Goal: Information Seeking & Learning: Learn about a topic

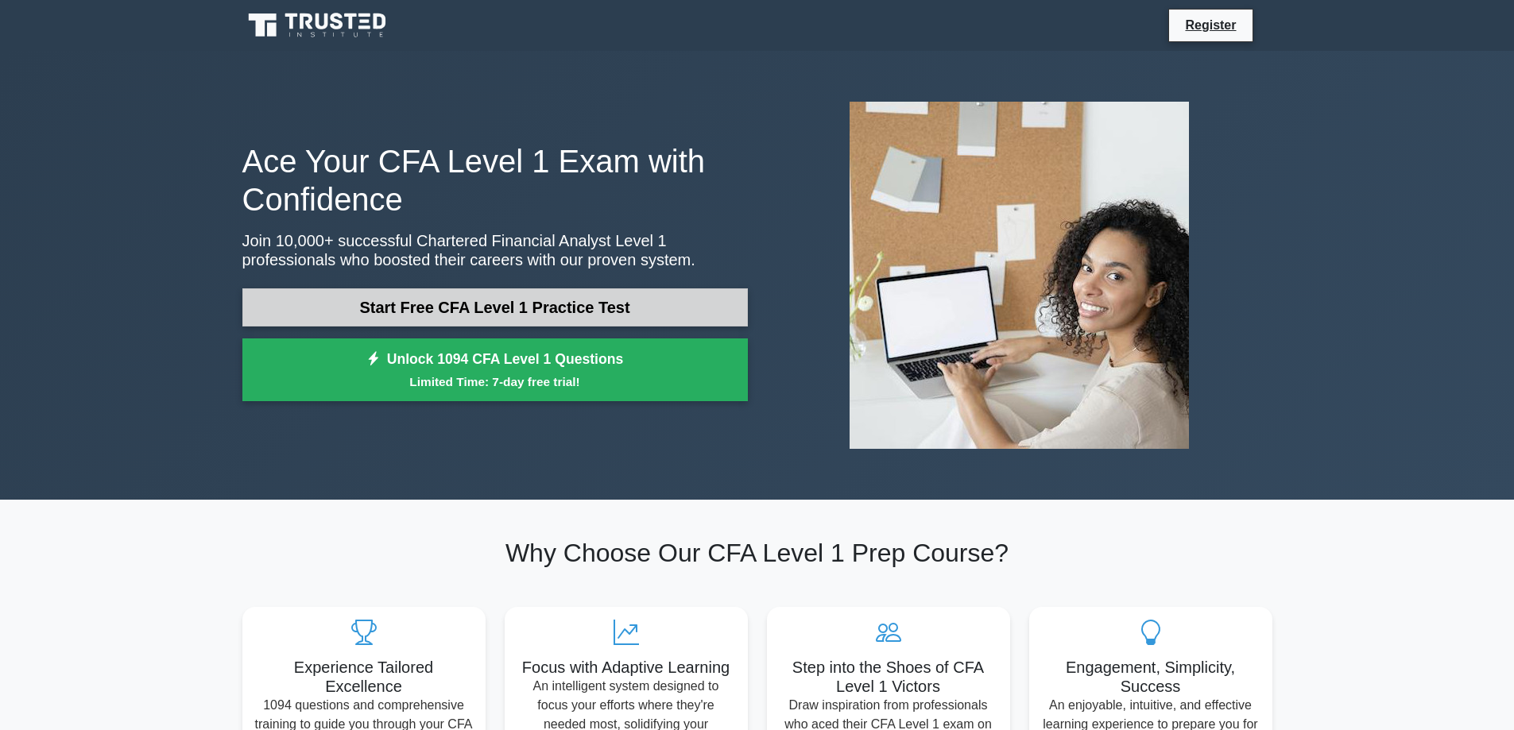
click at [467, 319] on link "Start Free CFA Level 1 Practice Test" at bounding box center [495, 308] width 506 height 38
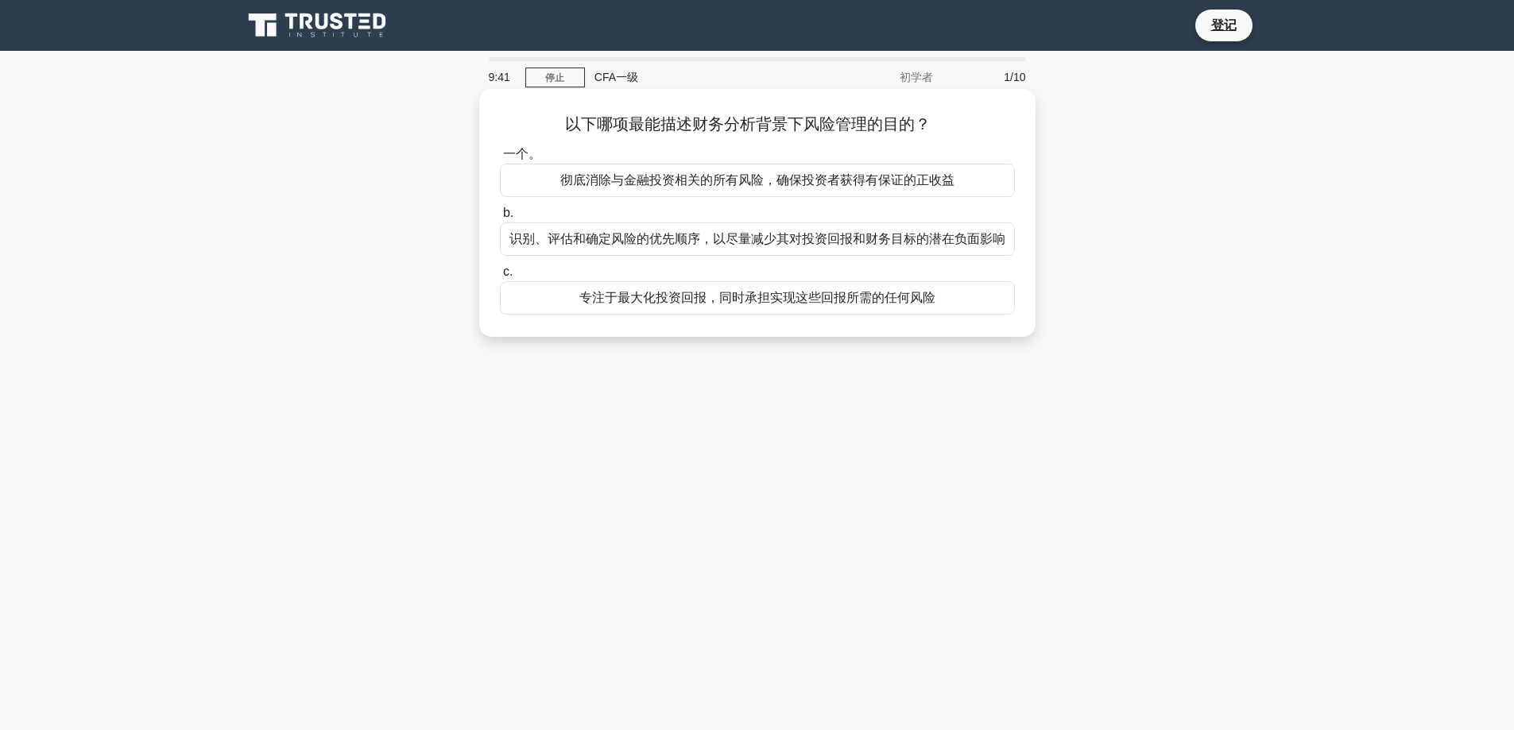
click at [864, 245] on font "识别、评估和确定风险的优先顺序，以尽量减少其对投资回报和财务目标的潜在负面影响" at bounding box center [757, 239] width 496 height 14
click at [500, 219] on input "b. 识别、评估和确定风险的优先顺序，以尽量减少其对投资回报和财务目标的潜在负面影响" at bounding box center [500, 213] width 0 height 10
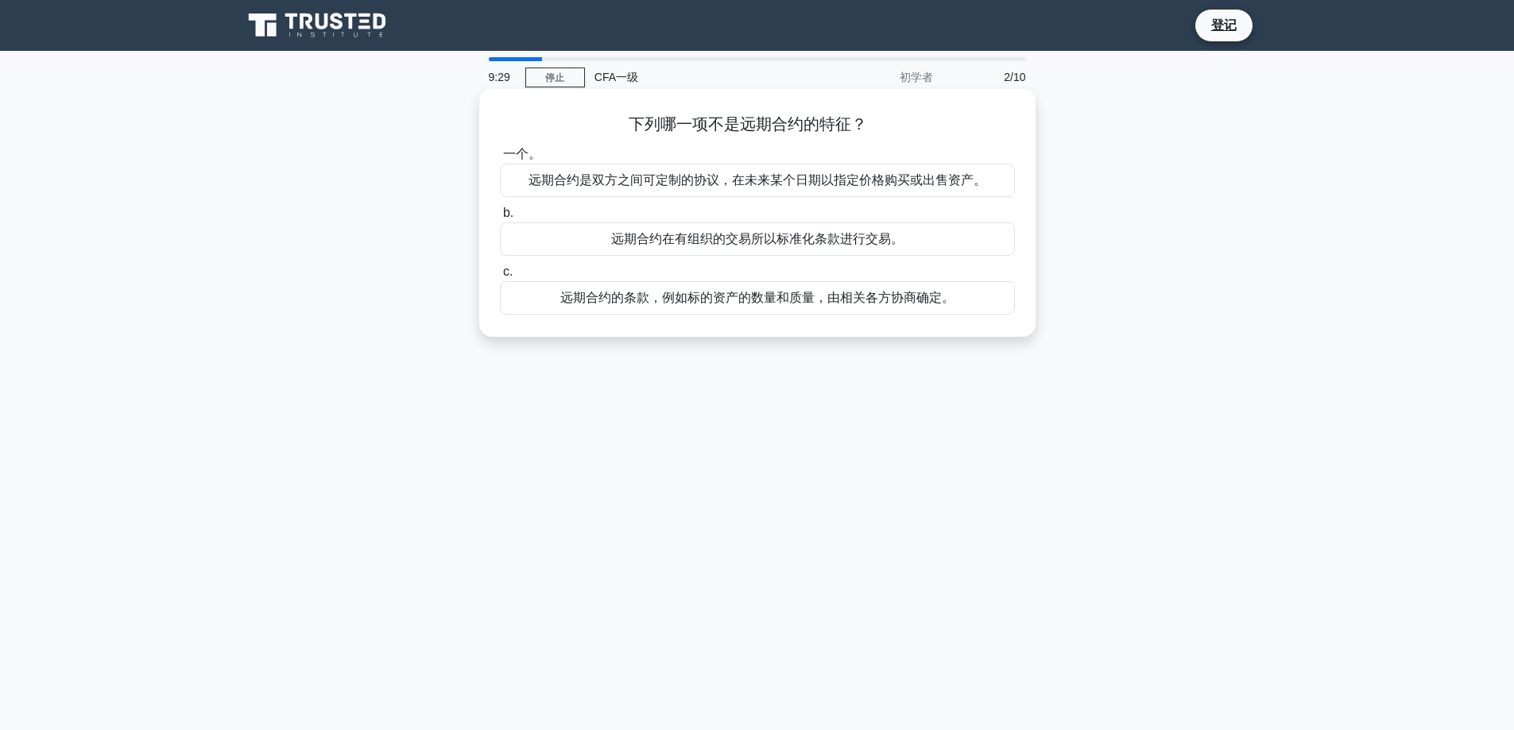
click at [900, 300] on font "远期合约的条款，例如标的资产的数量和质量，由相关各方协商确定。" at bounding box center [757, 298] width 394 height 14
click at [500, 277] on input "c. 远期合约的条款，例如标的资产的数量和质量，由相关各方协商确定。" at bounding box center [500, 272] width 0 height 10
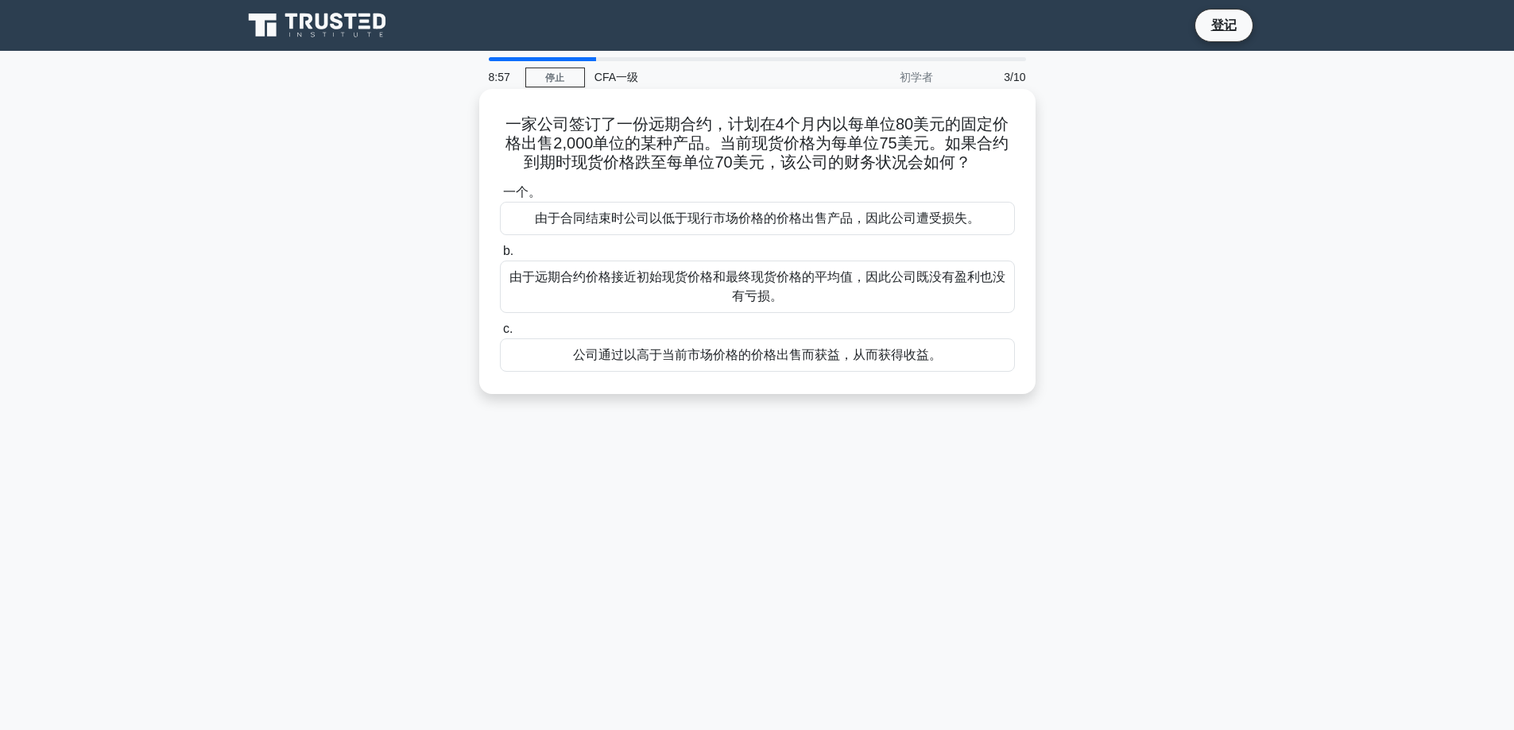
click at [901, 348] on font "公司通过以高于当前市场价格的价格出售而获益，从而获得收益。" at bounding box center [757, 355] width 369 height 14
click at [500, 335] on input "c. 公司通过以高于当前市场价格的价格出售而获益，从而获得收益。" at bounding box center [500, 329] width 0 height 10
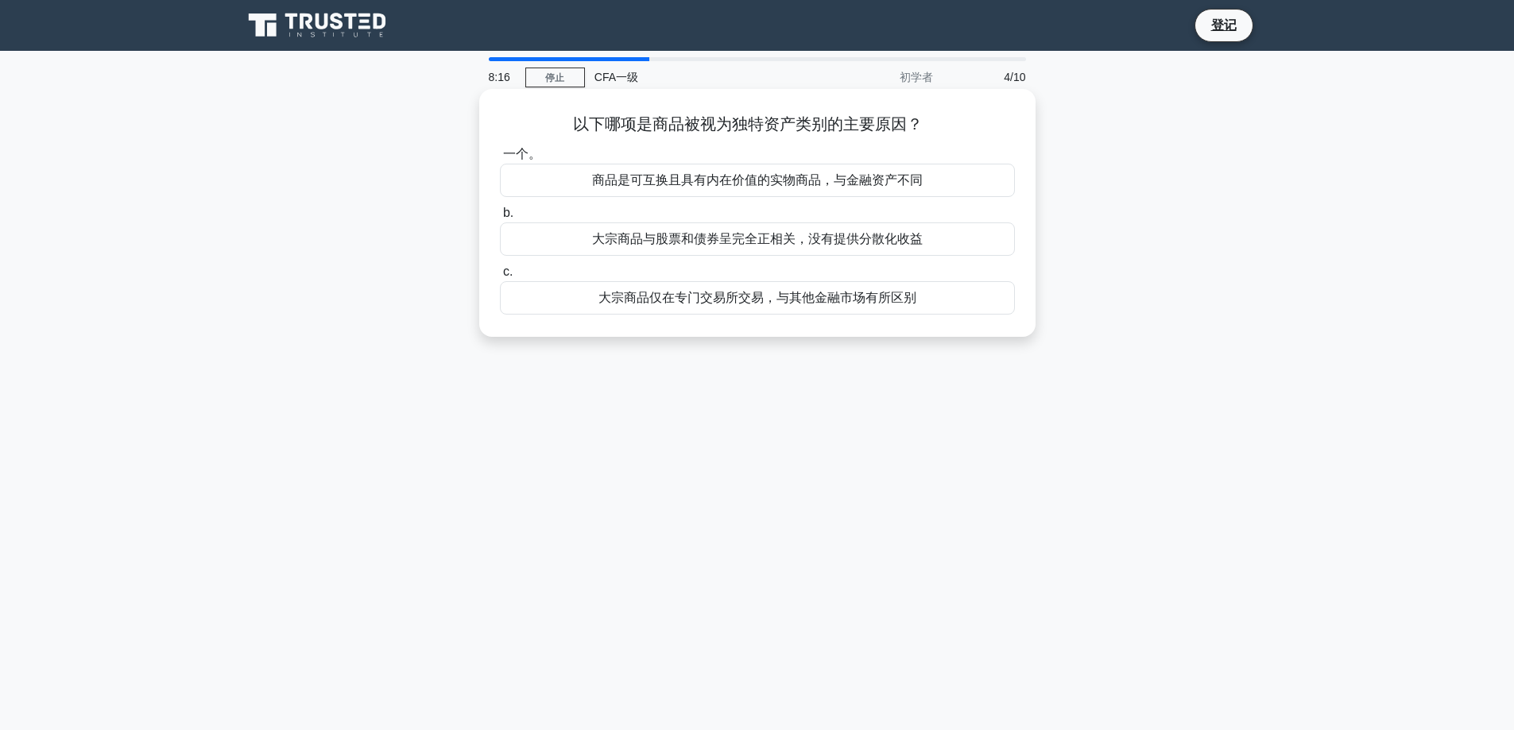
click at [670, 173] on font "商品是可互换且具有内在价值的实物商品，与金融资产不同" at bounding box center [757, 180] width 331 height 14
click at [500, 160] on input "一个。 商品是可互换且具有内在价值的实物商品，与金融资产不同" at bounding box center [500, 154] width 0 height 10
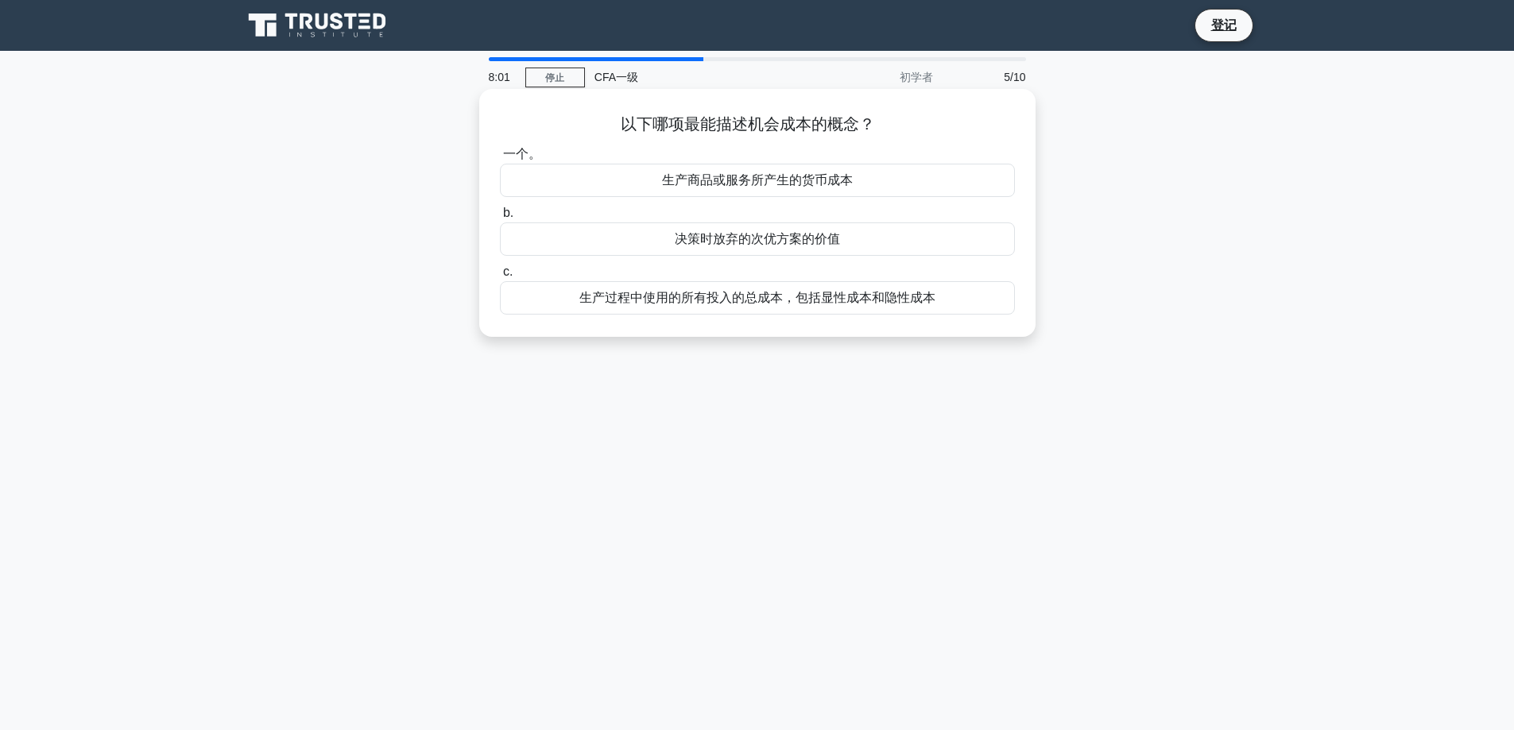
click at [865, 287] on div "生产过程中使用的所有投入的总成本，包括显性成本和隐性成本" at bounding box center [757, 297] width 515 height 33
click at [500, 277] on input "c. 生产过程中使用的所有投入的总成本，包括显性成本和隐性成本" at bounding box center [500, 272] width 0 height 10
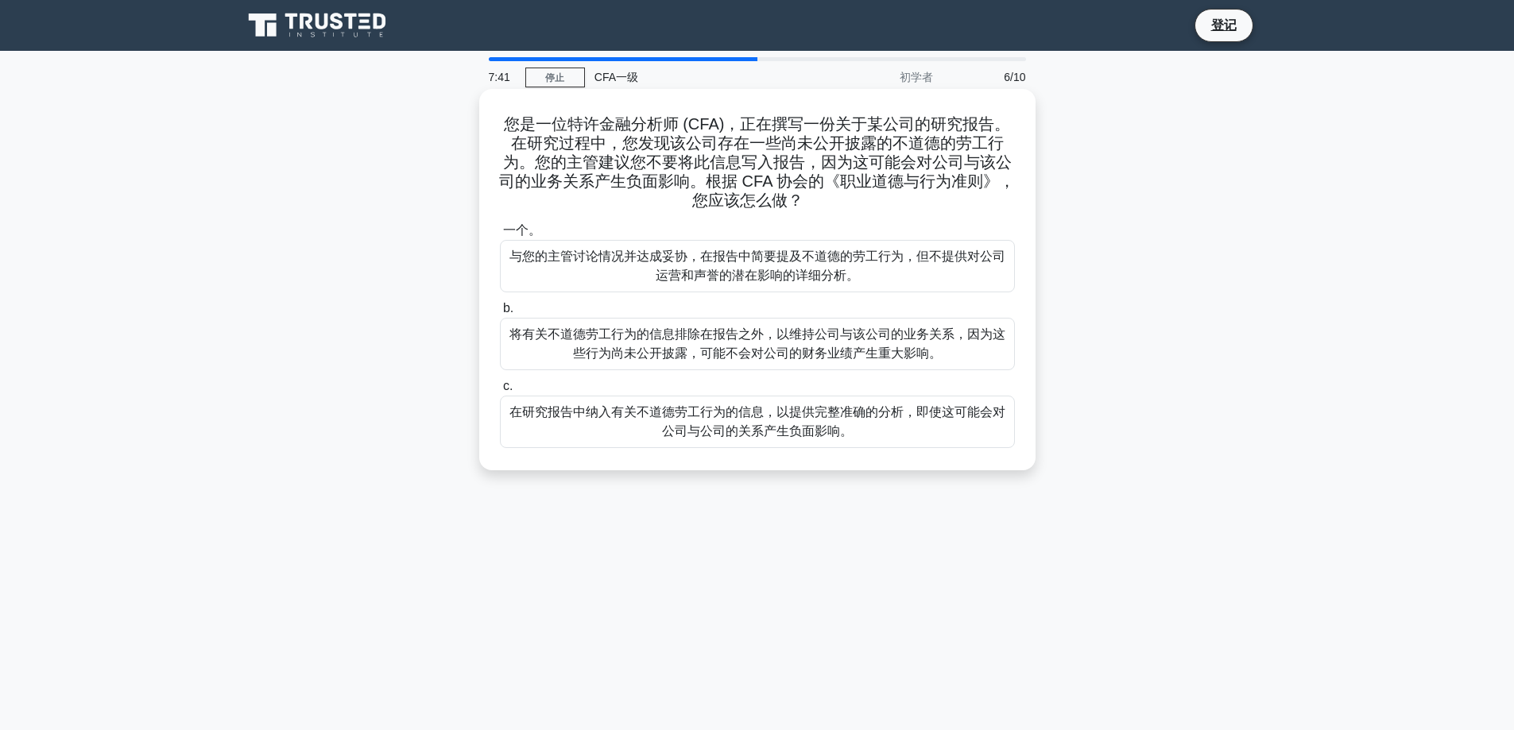
click at [917, 428] on font "在研究报告中纳入有关不道德劳工行为的信息，以提供完整准确的分析，即使这可能会对公司与公司的关系产生负面影响。" at bounding box center [757, 422] width 501 height 38
click at [500, 392] on input "c. 在研究报告中纳入有关不道德劳工行为的信息，以提供完整准确的分析，即使这可能会对公司与公司的关系产生负面影响。" at bounding box center [500, 387] width 0 height 10
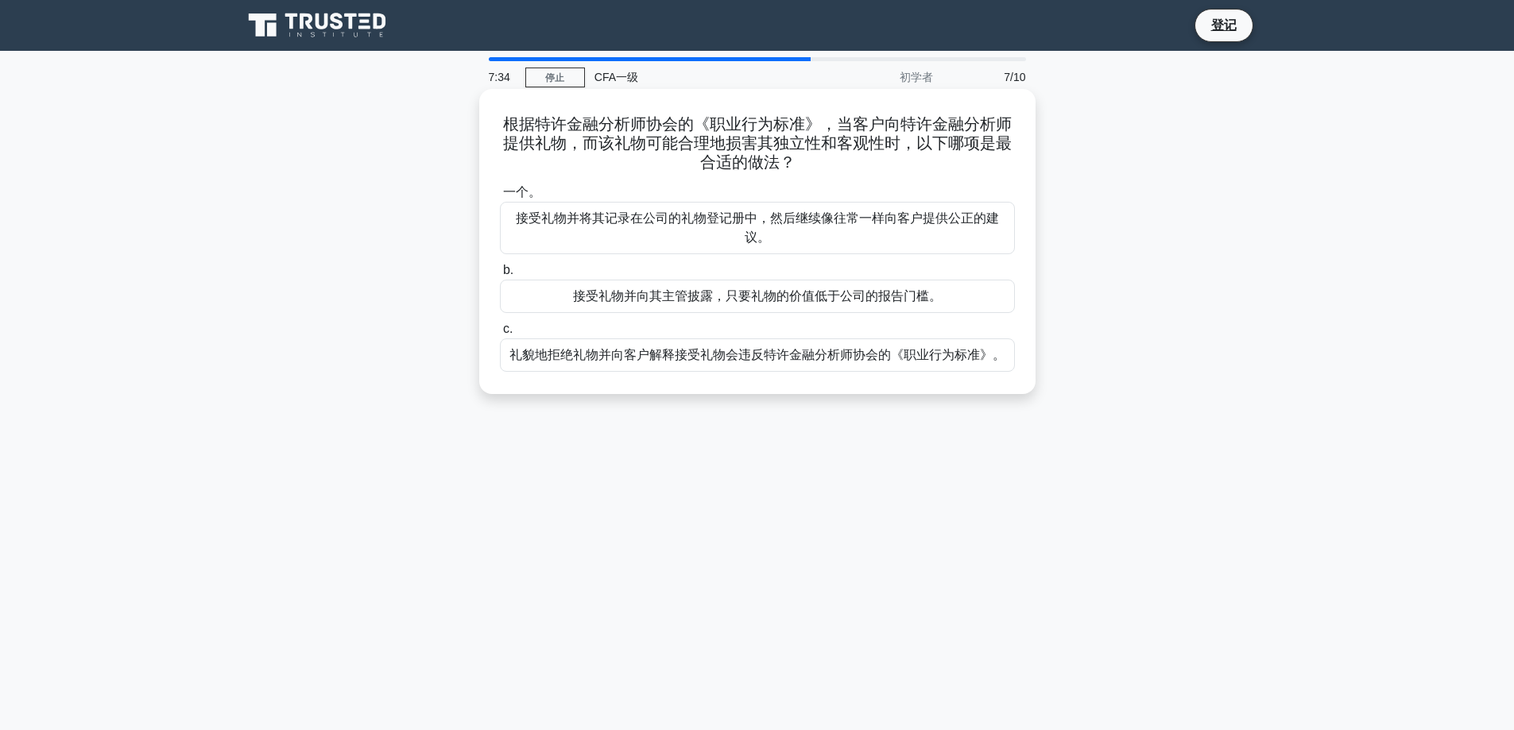
click at [706, 362] on font "礼貌地拒绝礼物并向客户解释接受礼物会违反特许金融分析师协会的《职业行为标准》。" at bounding box center [757, 355] width 496 height 14
click at [500, 335] on input "c. 礼貌地拒绝礼物并向客户解释接受礼物会违反特许金融分析师协会的《职业行为标准》。" at bounding box center [500, 329] width 0 height 10
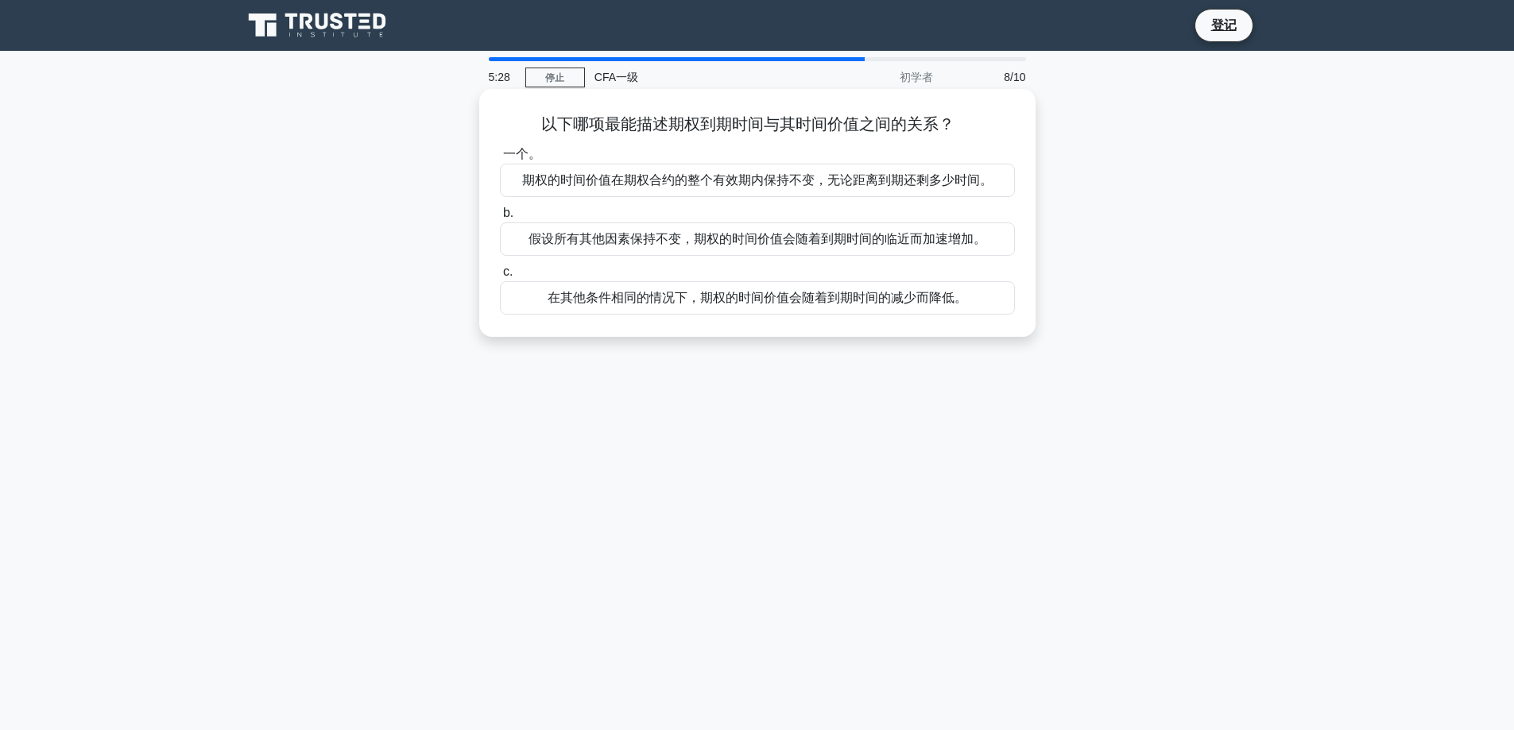
click at [956, 294] on font "在其他条件相同的情况下，期权的时间价值会随着到期时间的减少而降低。" at bounding box center [758, 298] width 420 height 14
click at [500, 277] on input "c. 在其他条件相同的情况下，期权的时间价值会随着到期时间的减少而降低。" at bounding box center [500, 272] width 0 height 10
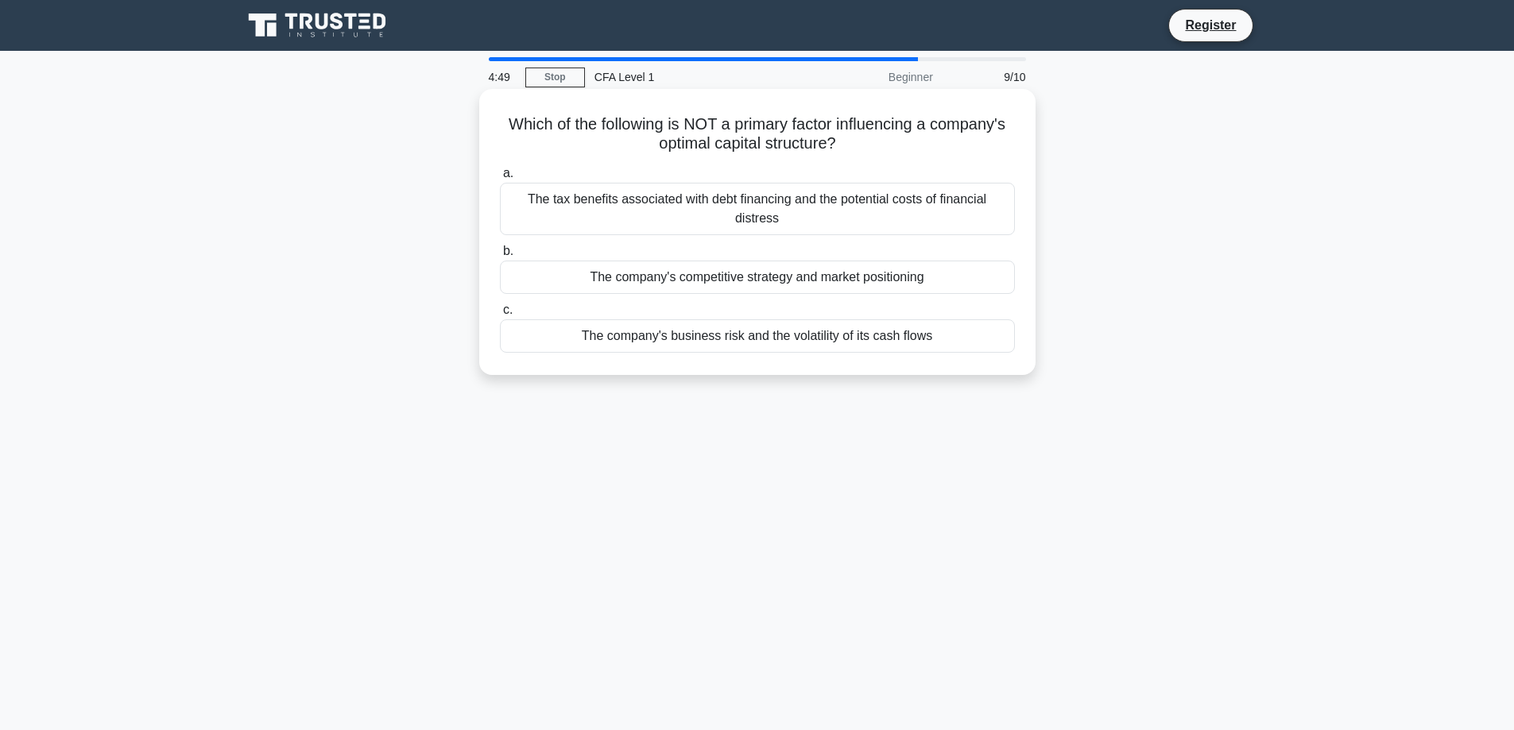
click at [931, 276] on div "The company's competitive strategy and market positioning" at bounding box center [757, 277] width 515 height 33
click at [500, 257] on input "b. The company's competitive strategy and market positioning" at bounding box center [500, 251] width 0 height 10
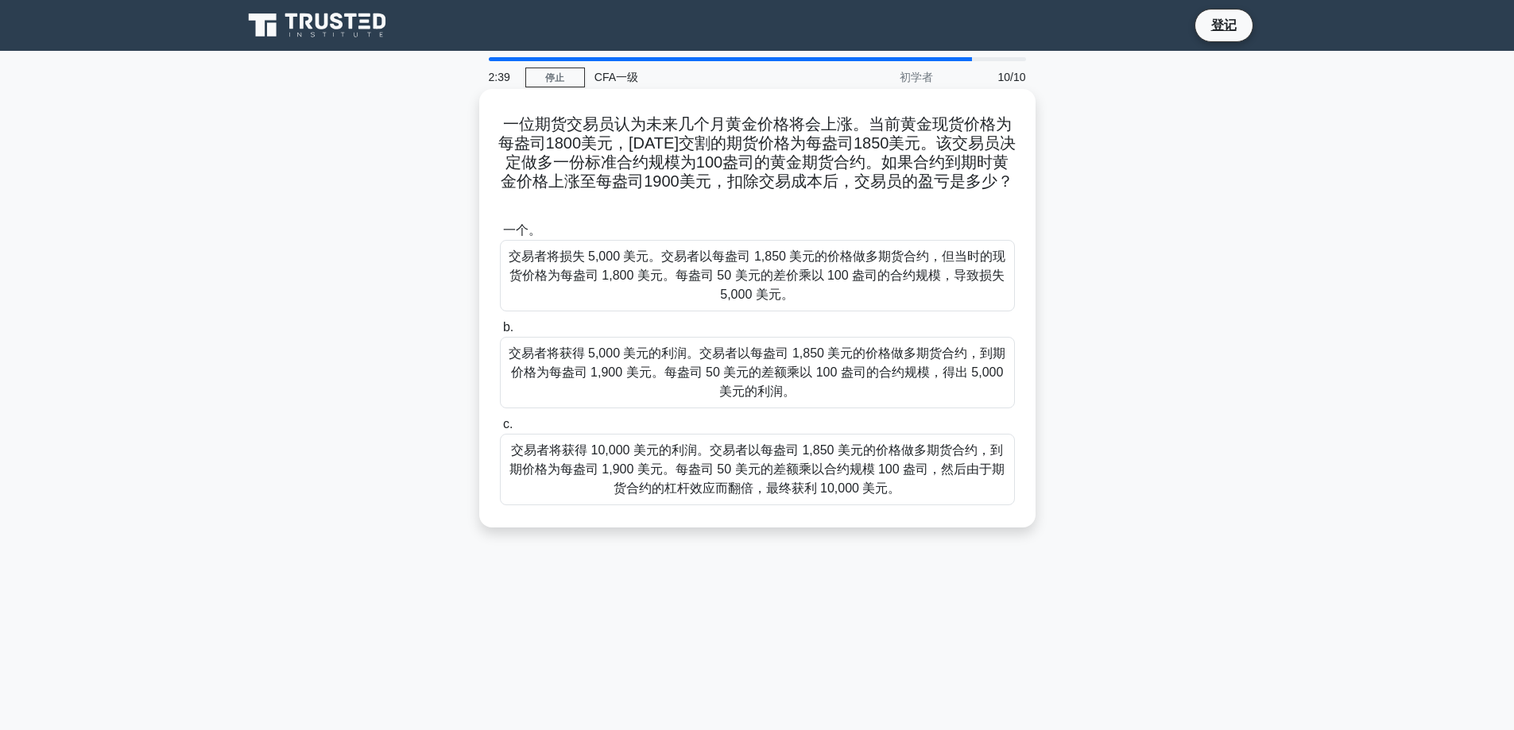
click at [894, 375] on font "交易者将获得 5,000 美元的利润。交易者以每盎司 1,850 美元的价格做多期货合约，到期价格为每盎司 1,900 美元。每盎司 50 美元的差额乘以 1…" at bounding box center [758, 373] width 498 height 52
click at [500, 333] on input "b. 交易者将获得 5,000 美元的利润。交易者以每盎司 1,850 美元的价格做多期货合约，到期价格为每盎司 1,900 美元。每盎司 50 美元的差额乘…" at bounding box center [500, 328] width 0 height 10
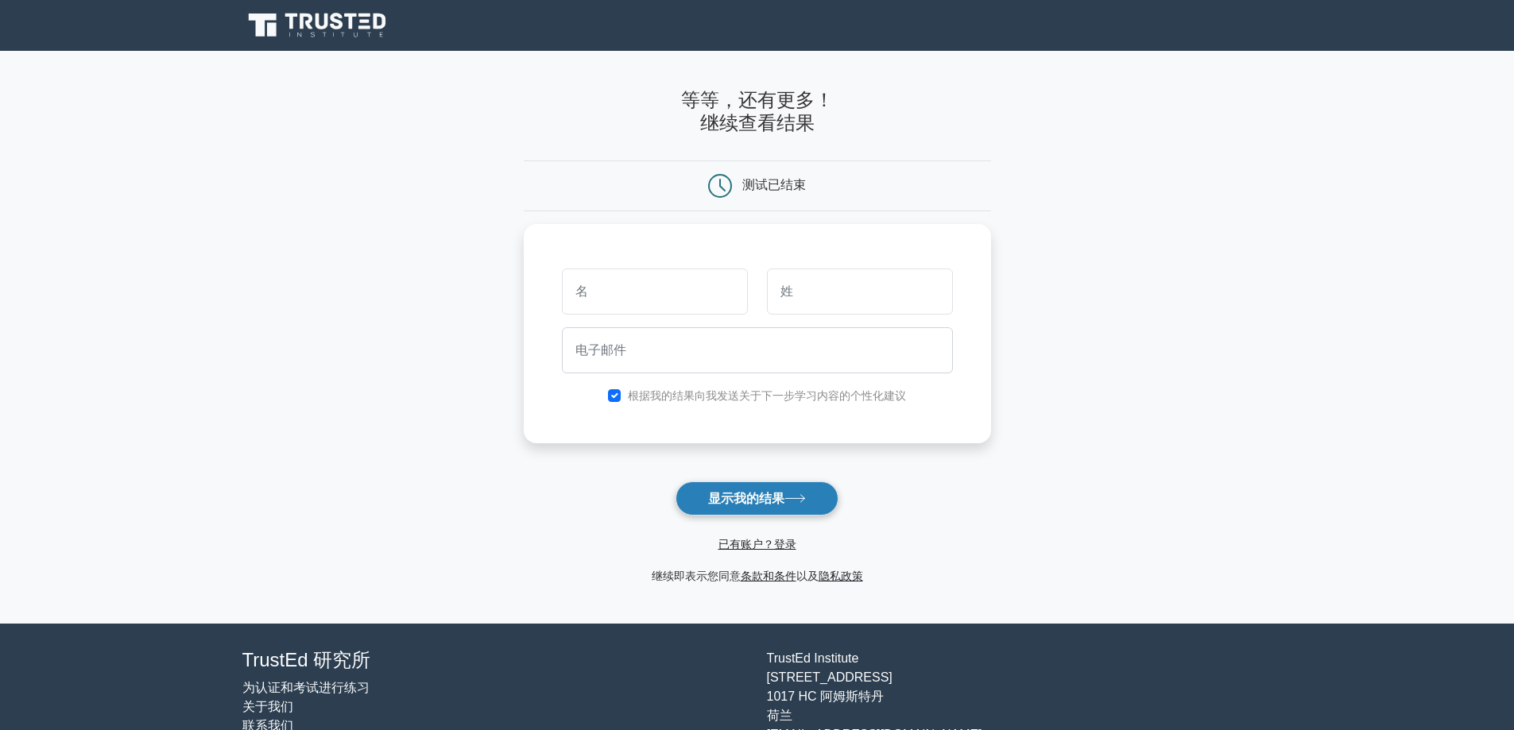
click at [774, 505] on font "显示我的结果" at bounding box center [746, 499] width 76 height 14
type input "ky;e"
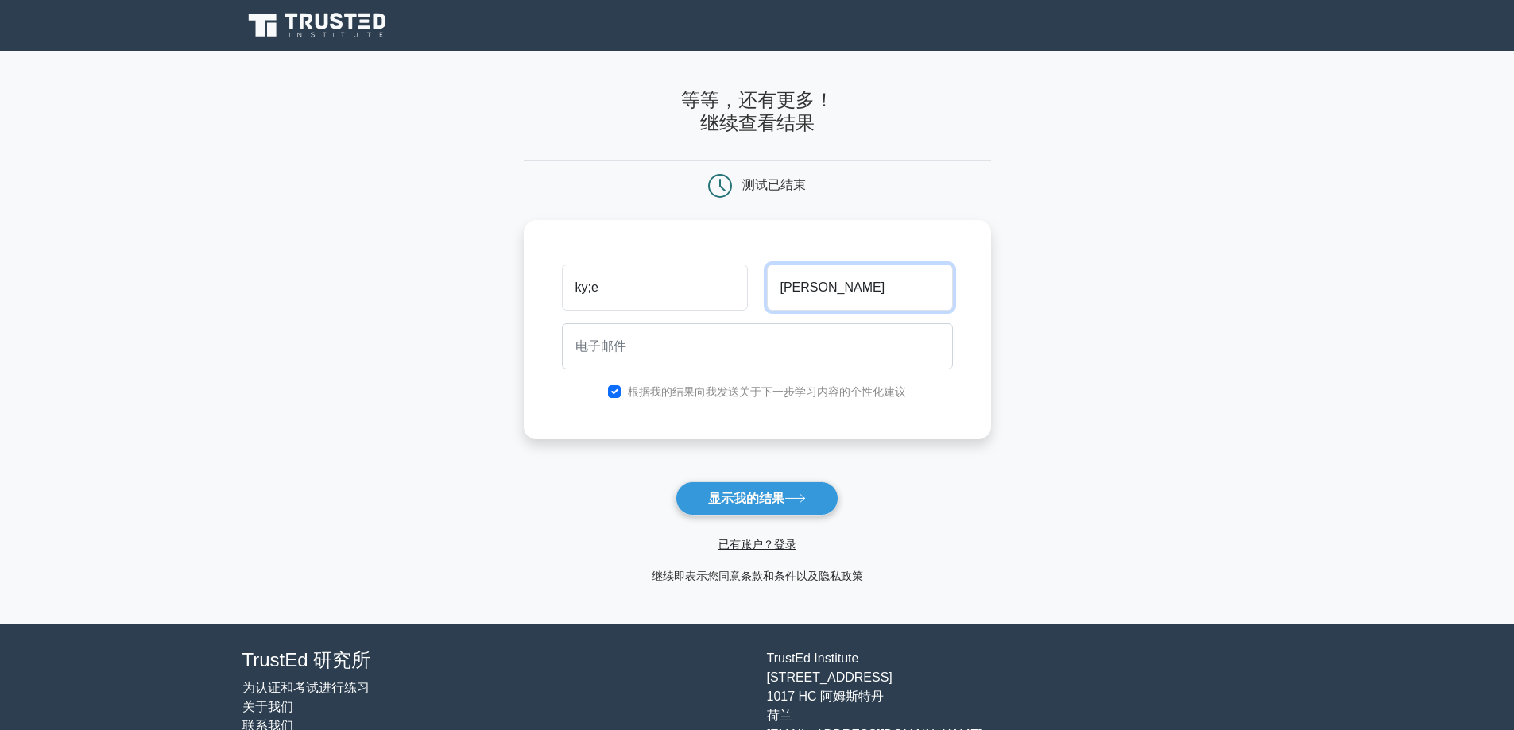
type input "[PERSON_NAME]"
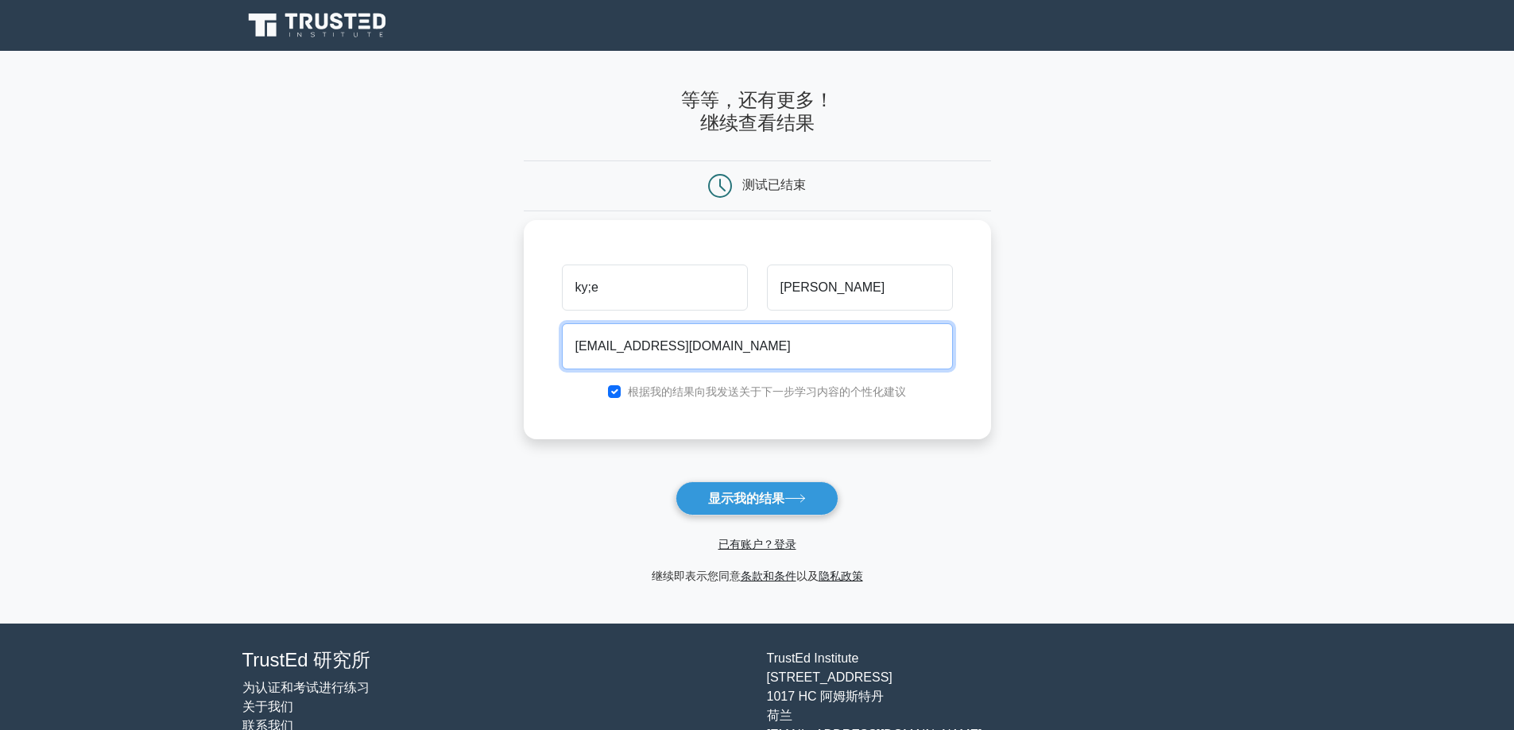
click at [699, 349] on input "[EMAIL_ADDRESS][DOMAIN_NAME]" at bounding box center [757, 346] width 391 height 46
type input "[EMAIL_ADDRESS][DOMAIN_NAME]"
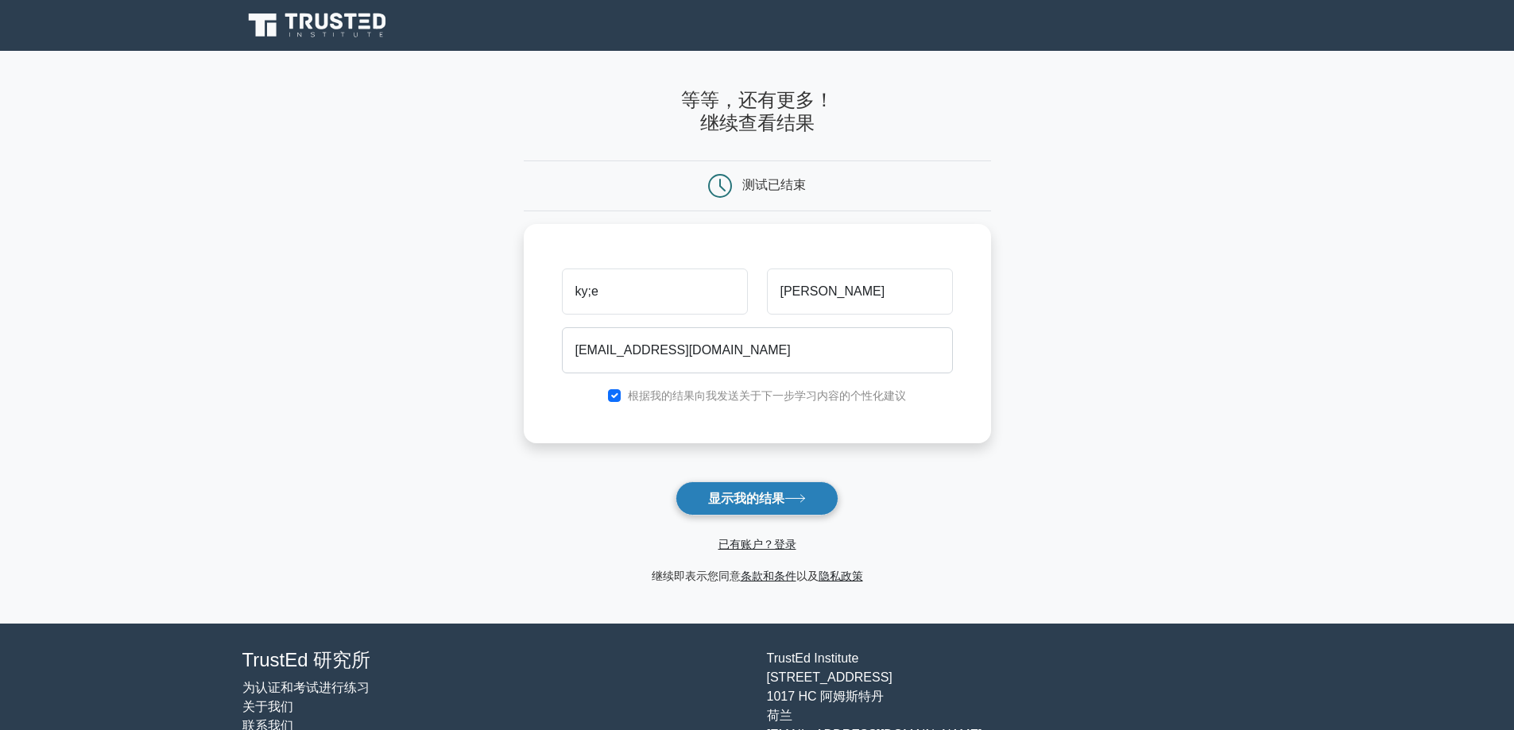
click at [767, 490] on button "显示我的结果" at bounding box center [757, 499] width 163 height 34
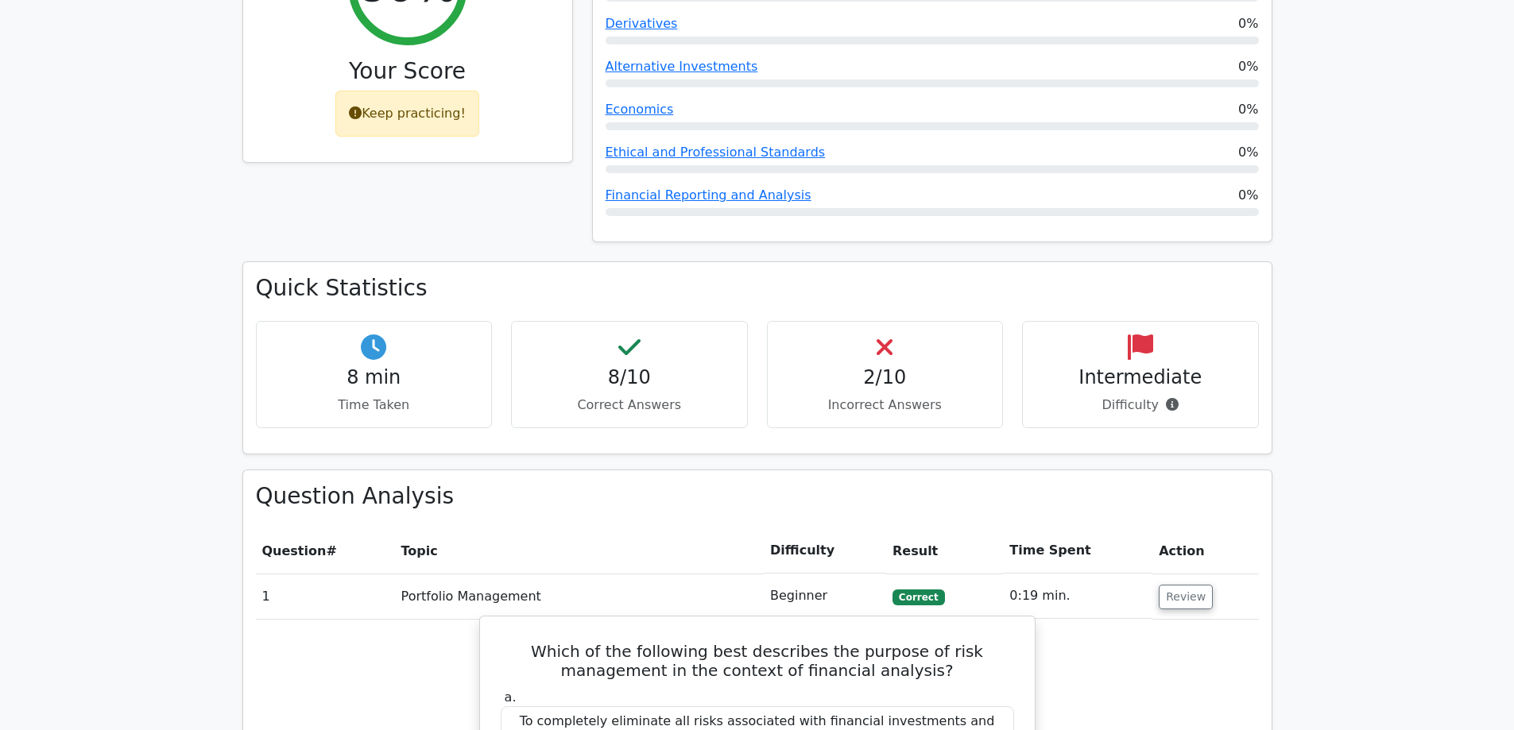
scroll to position [874, 0]
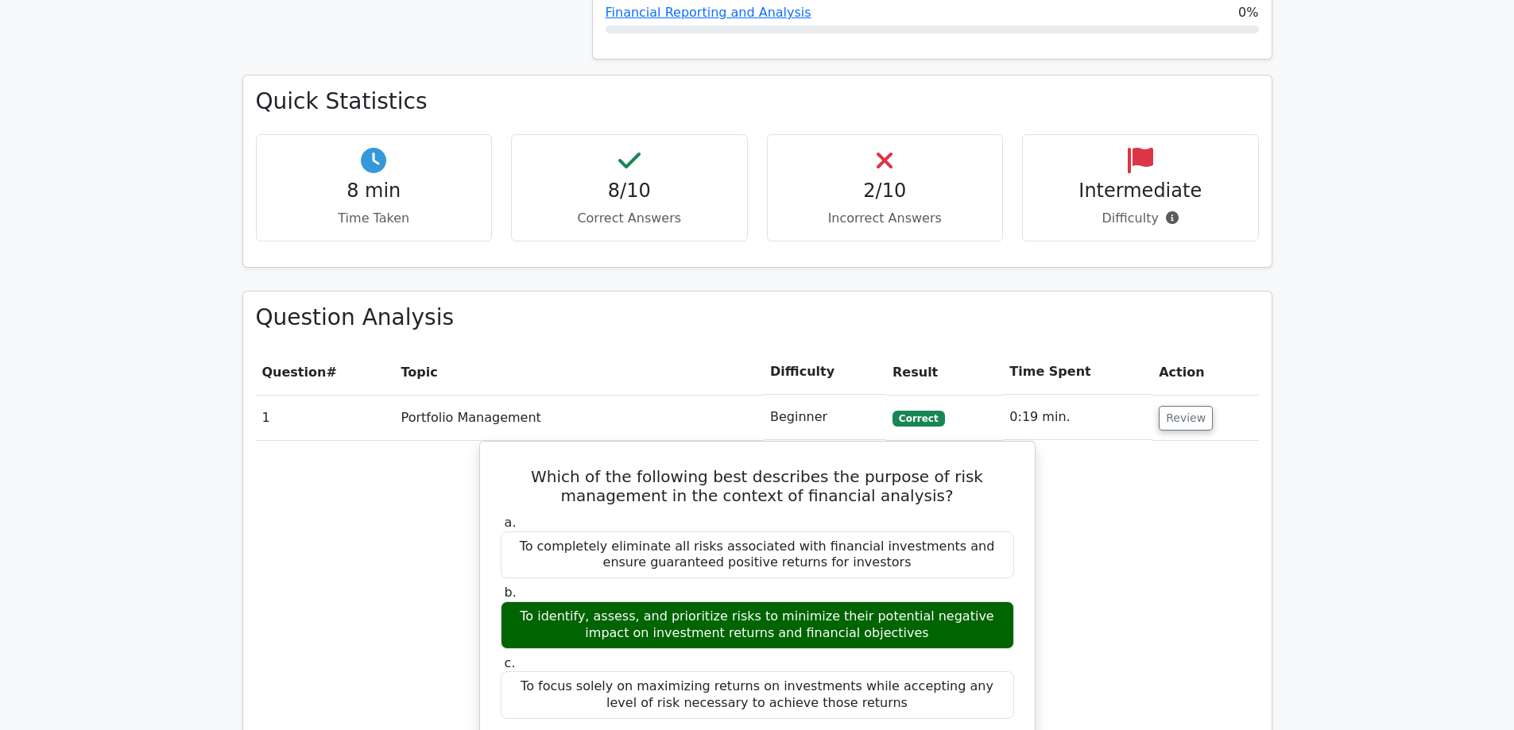
click at [885, 209] on p "Incorrect Answers" at bounding box center [886, 218] width 210 height 19
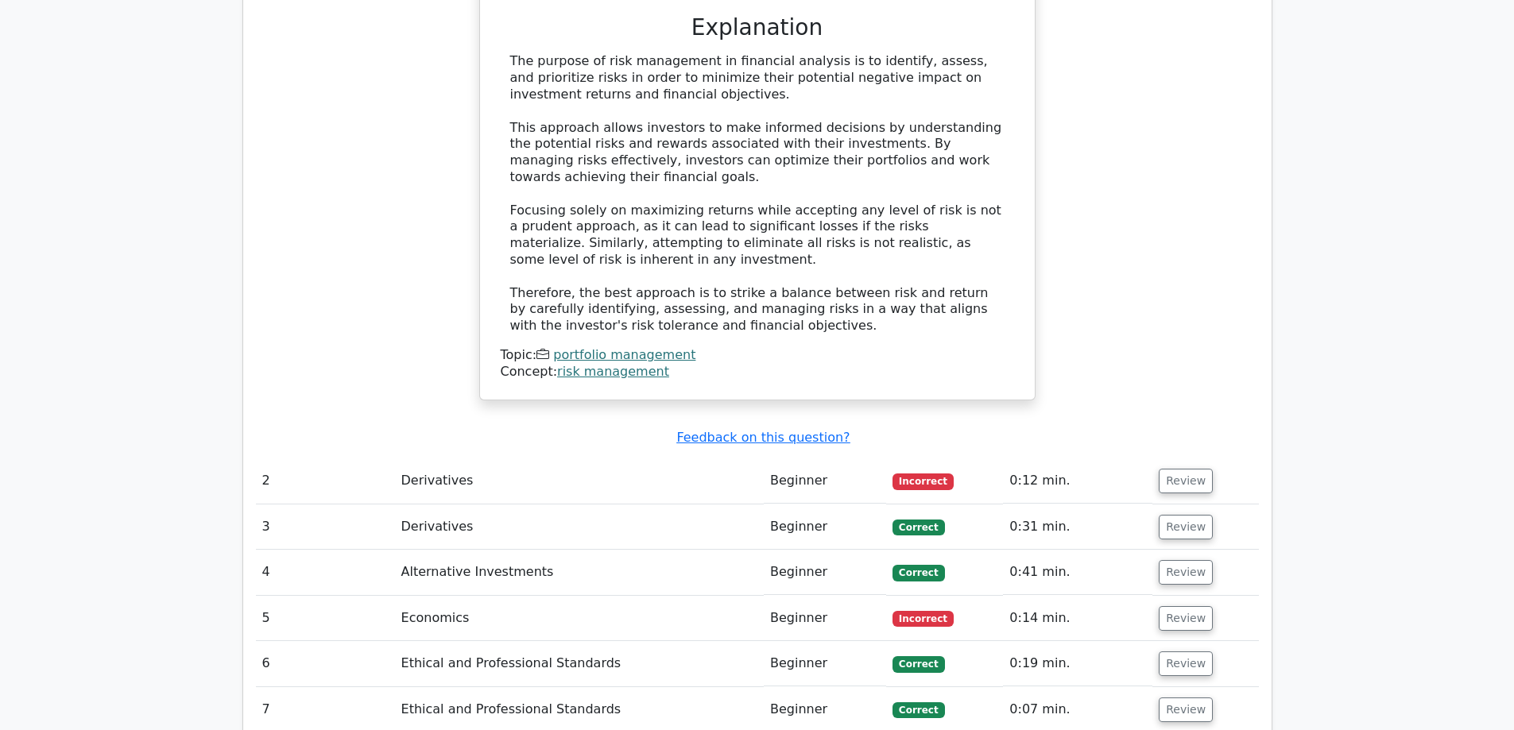
scroll to position [1749, 0]
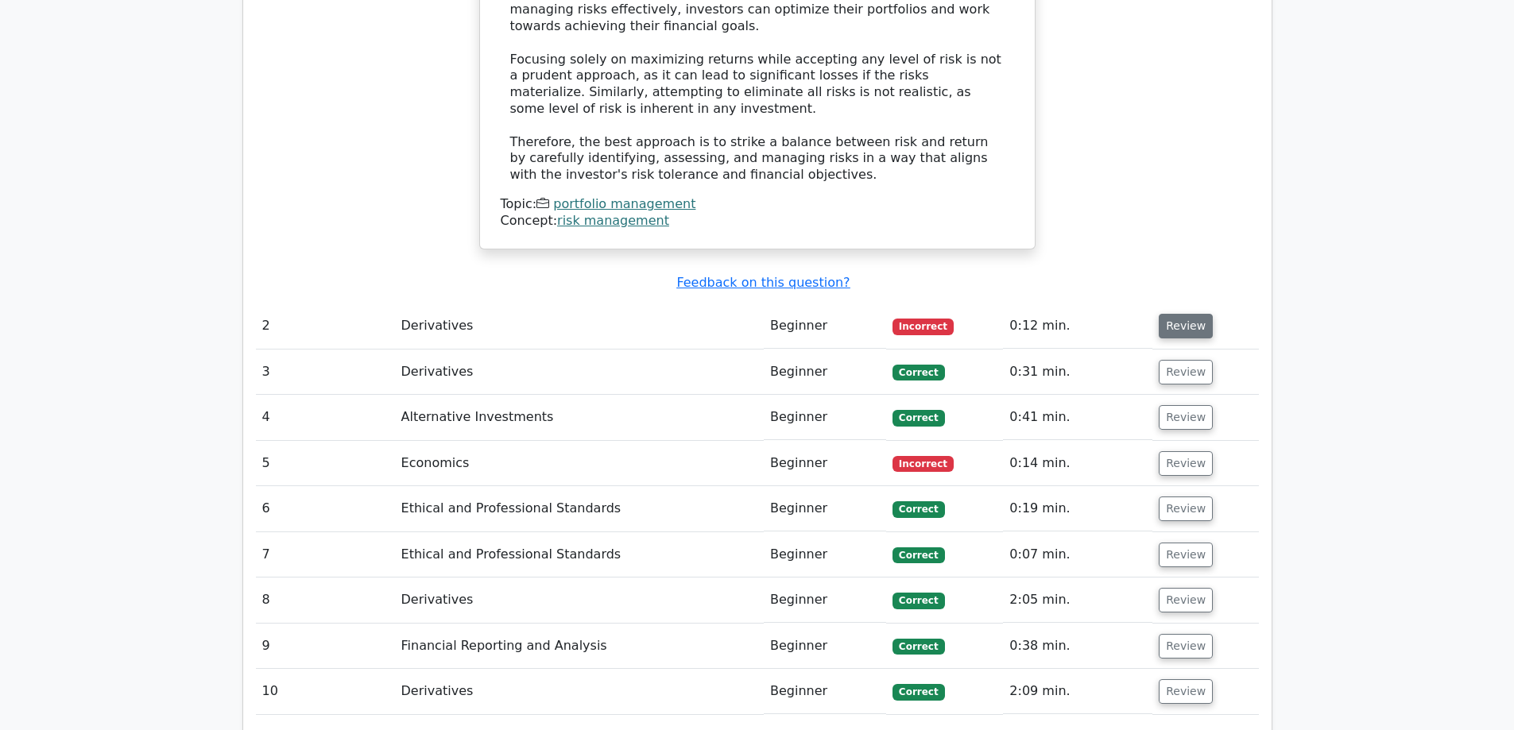
click at [1165, 314] on button "Review" at bounding box center [1186, 326] width 54 height 25
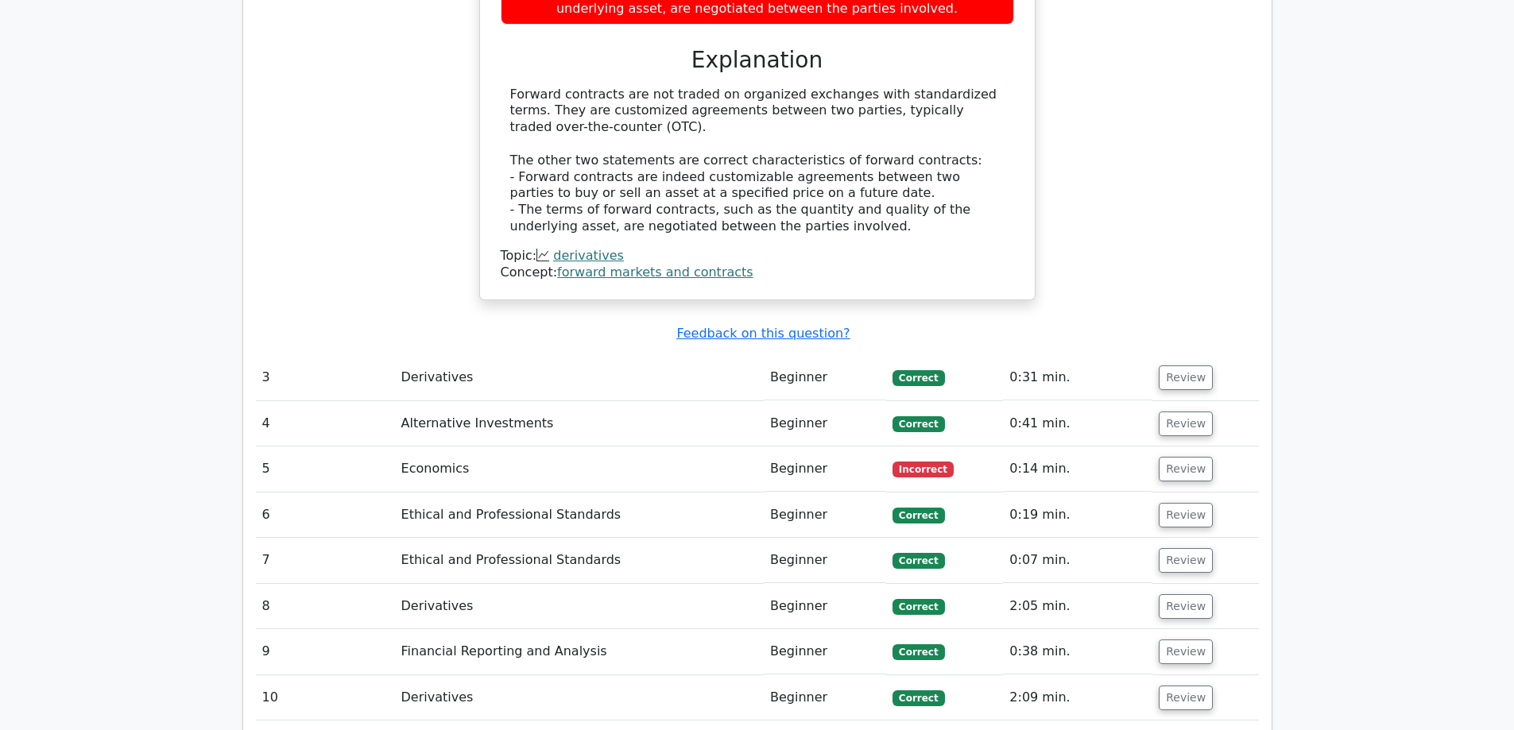
scroll to position [2464, 0]
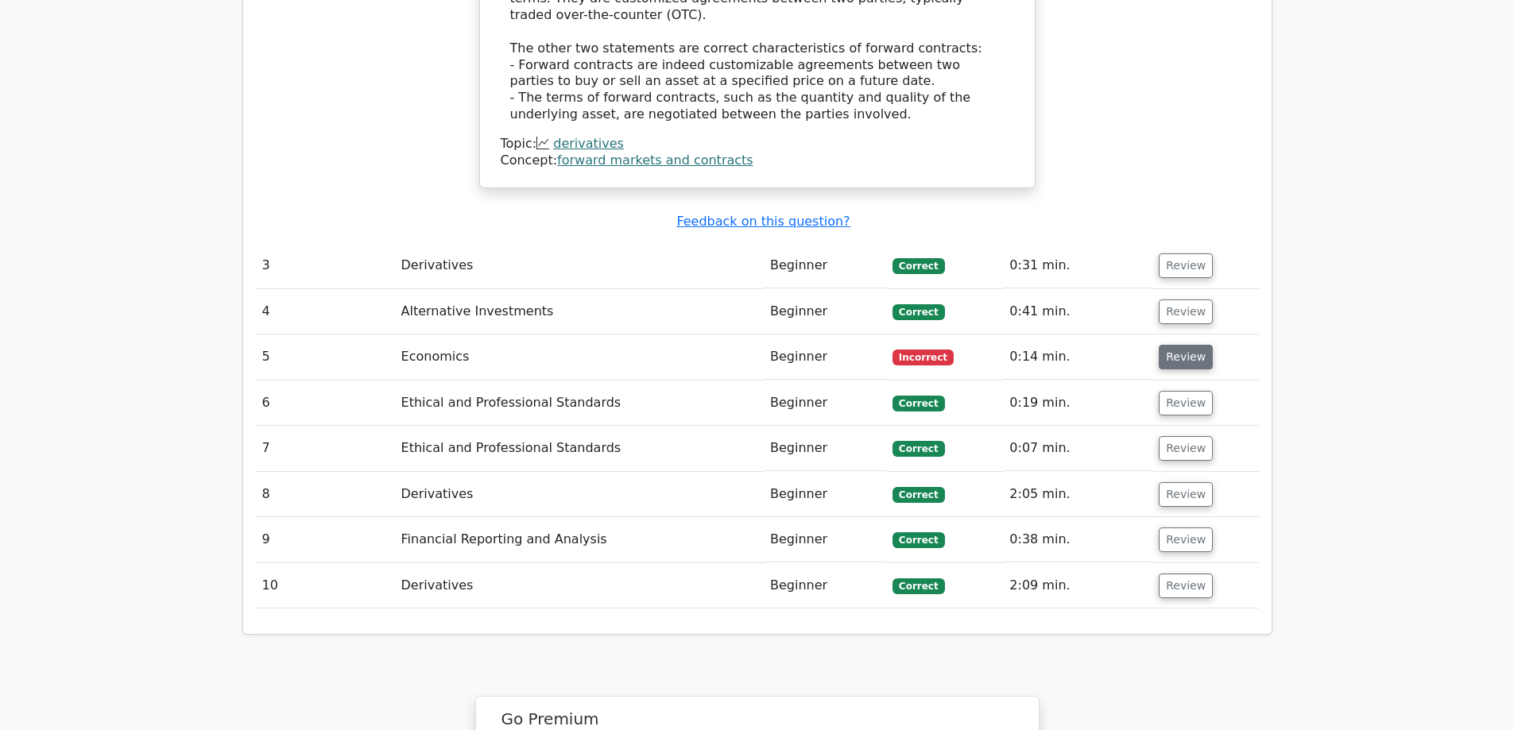
click at [1196, 345] on button "Review" at bounding box center [1186, 357] width 54 height 25
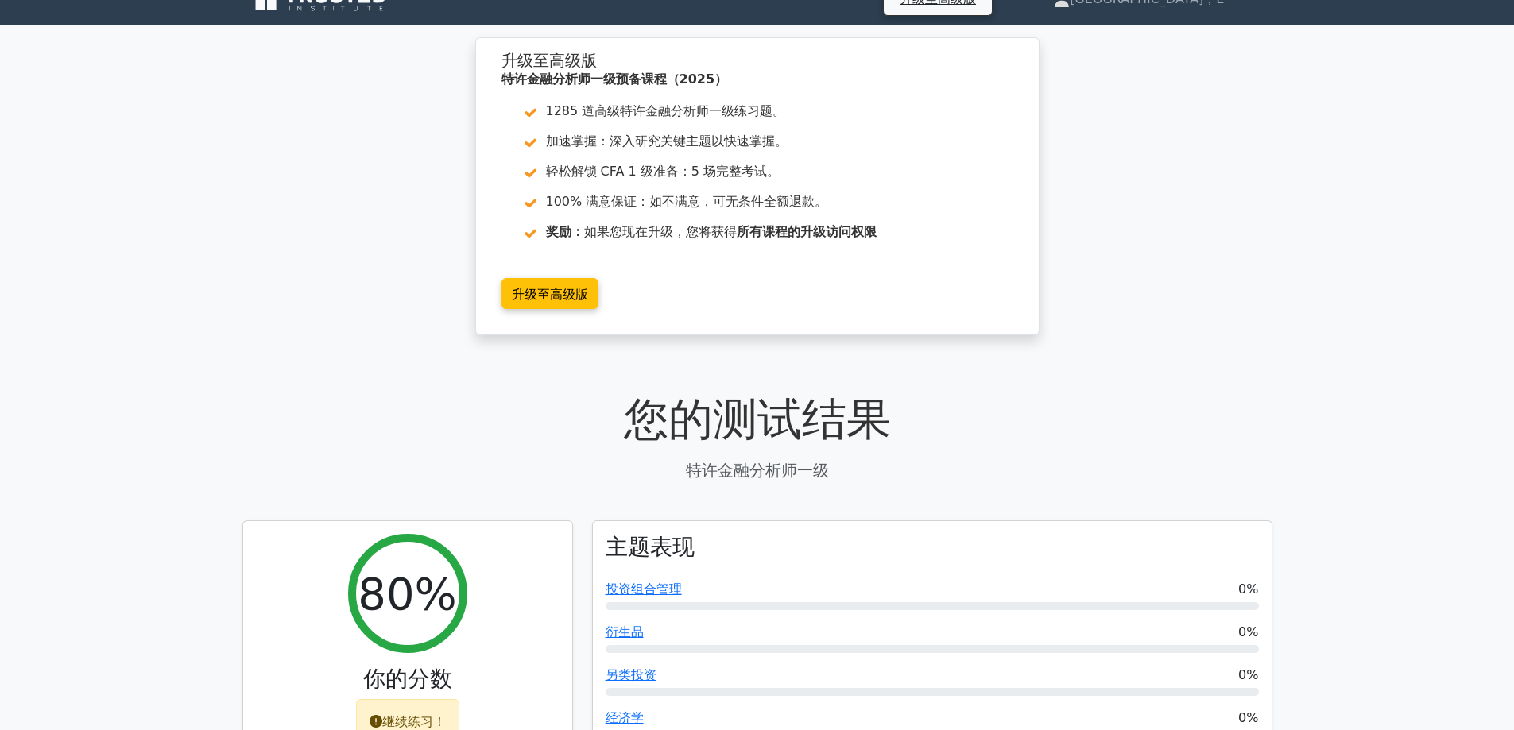
scroll to position [0, 0]
